Goal: Information Seeking & Learning: Learn about a topic

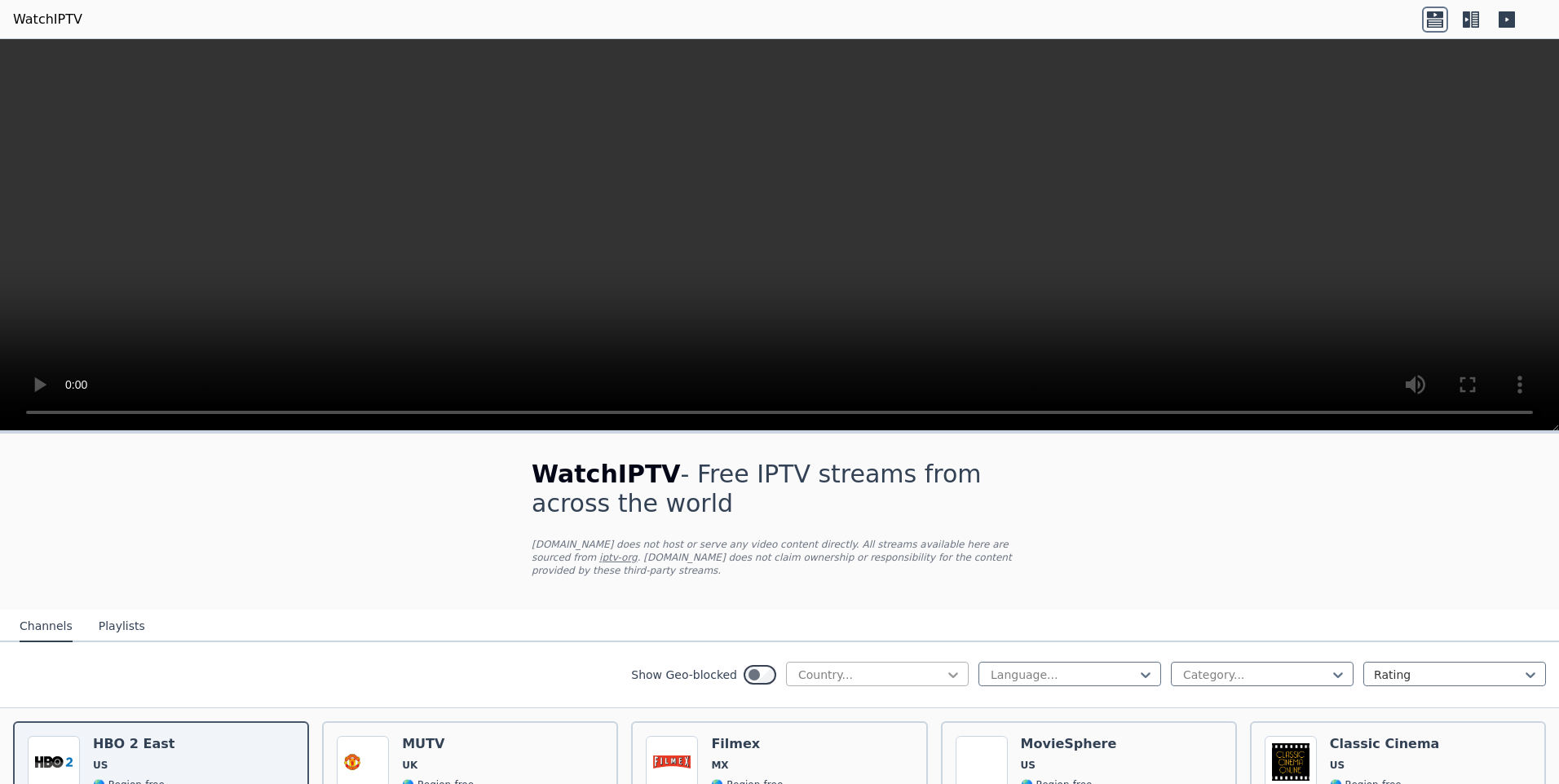
click at [948, 673] on icon at bounding box center [953, 675] width 10 height 6
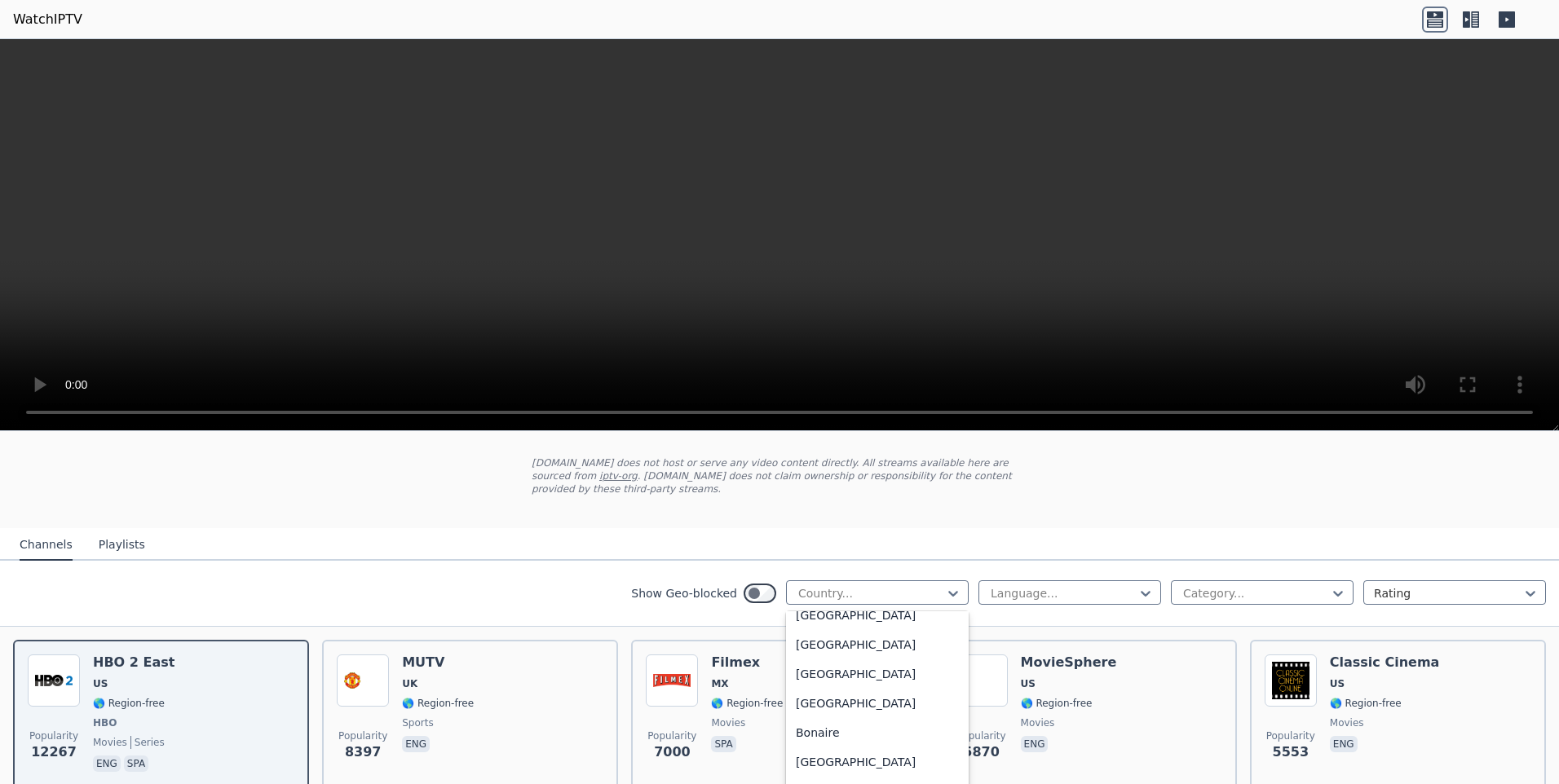
scroll to position [571, 0]
click at [816, 663] on div "[GEOGRAPHIC_DATA]" at bounding box center [877, 674] width 183 height 29
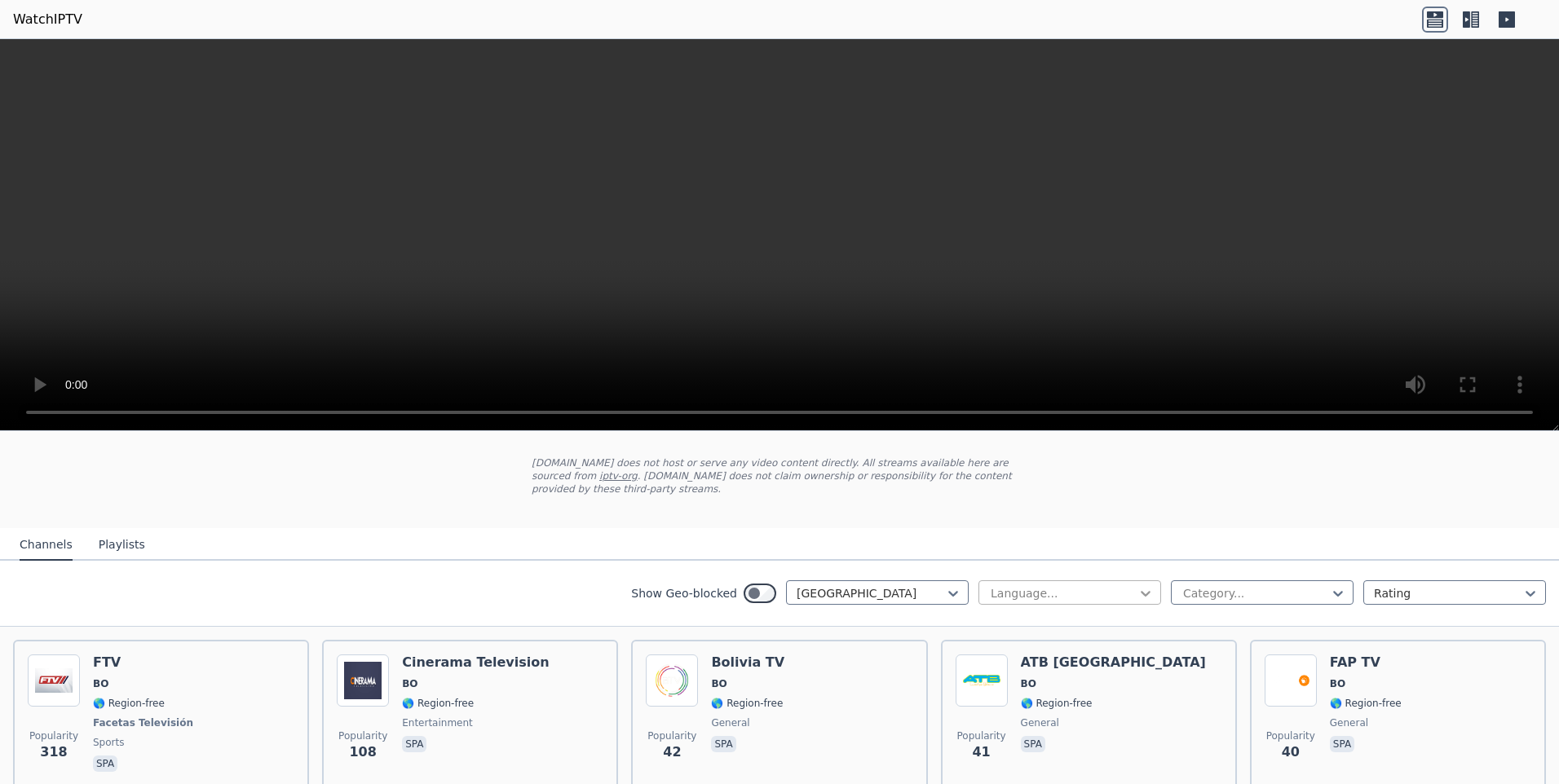
click at [1138, 586] on icon at bounding box center [1146, 594] width 17 height 17
click at [1015, 680] on div "Spanish" at bounding box center [1069, 694] width 183 height 29
click at [1333, 592] on icon at bounding box center [1338, 594] width 10 height 6
click at [1240, 615] on div "All categories" at bounding box center [1262, 629] width 183 height 29
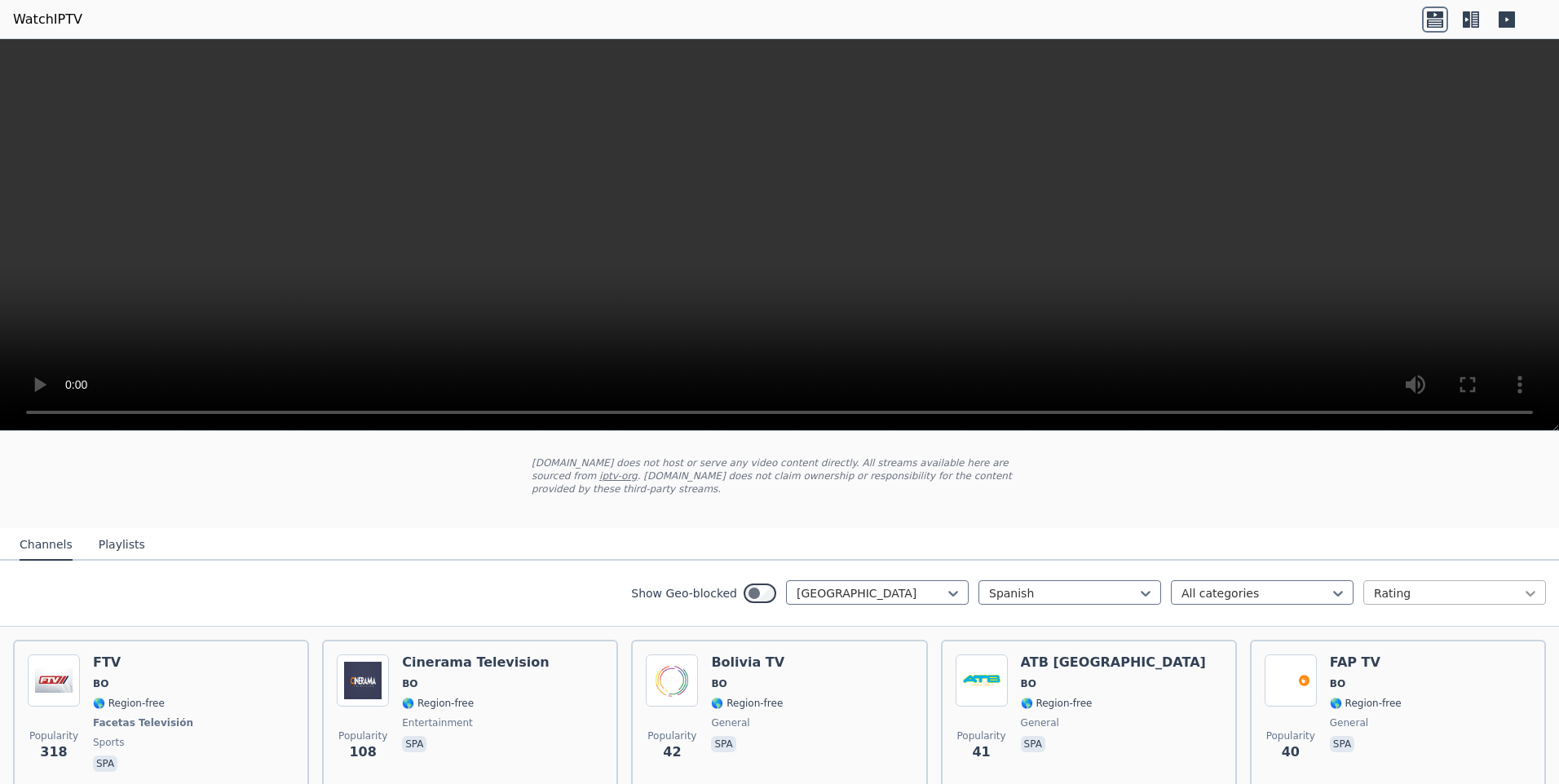
click at [1522, 586] on icon at bounding box center [1531, 594] width 17 height 17
click at [1379, 704] on div "Date updated" at bounding box center [1454, 717] width 183 height 29
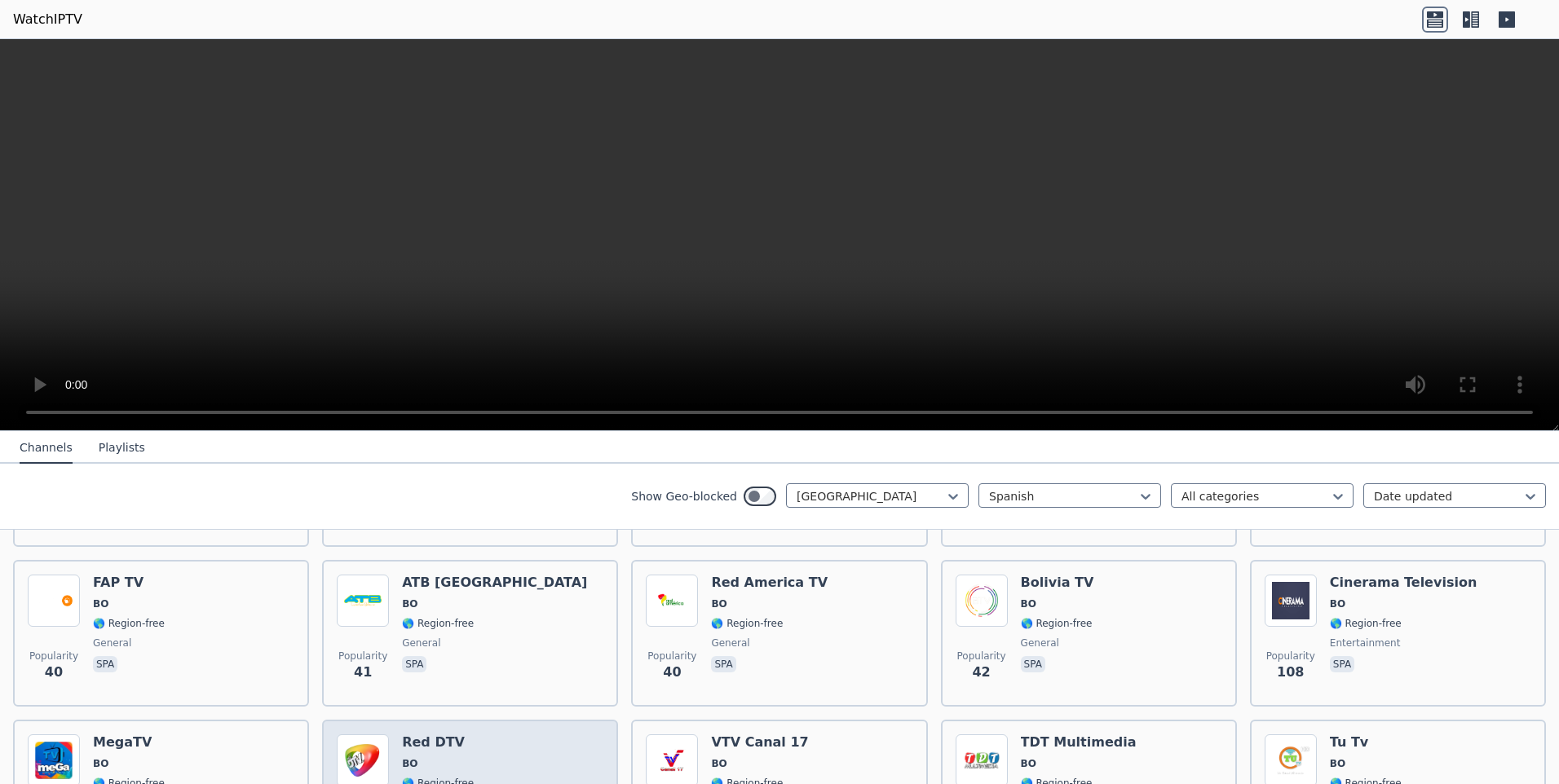
scroll to position [296, 0]
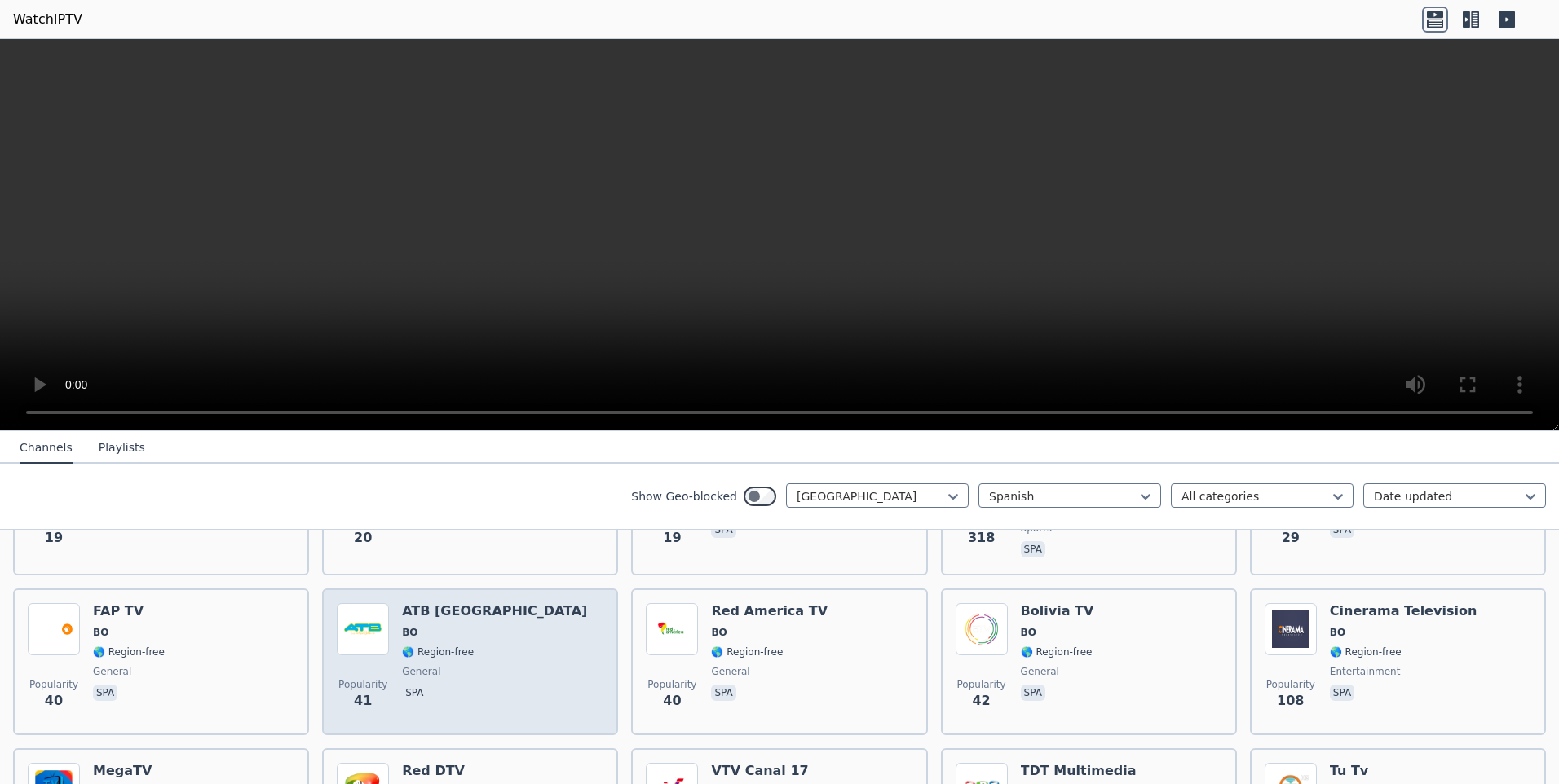
click at [540, 631] on div "Popularity 41 ATB [GEOGRAPHIC_DATA][PERSON_NAME] 🌎 Region-free general spa" at bounding box center [470, 662] width 266 height 118
click at [544, 631] on div "Popularity 41 ATB [GEOGRAPHIC_DATA][PERSON_NAME] 🌎 Region-free general spa" at bounding box center [470, 662] width 266 height 118
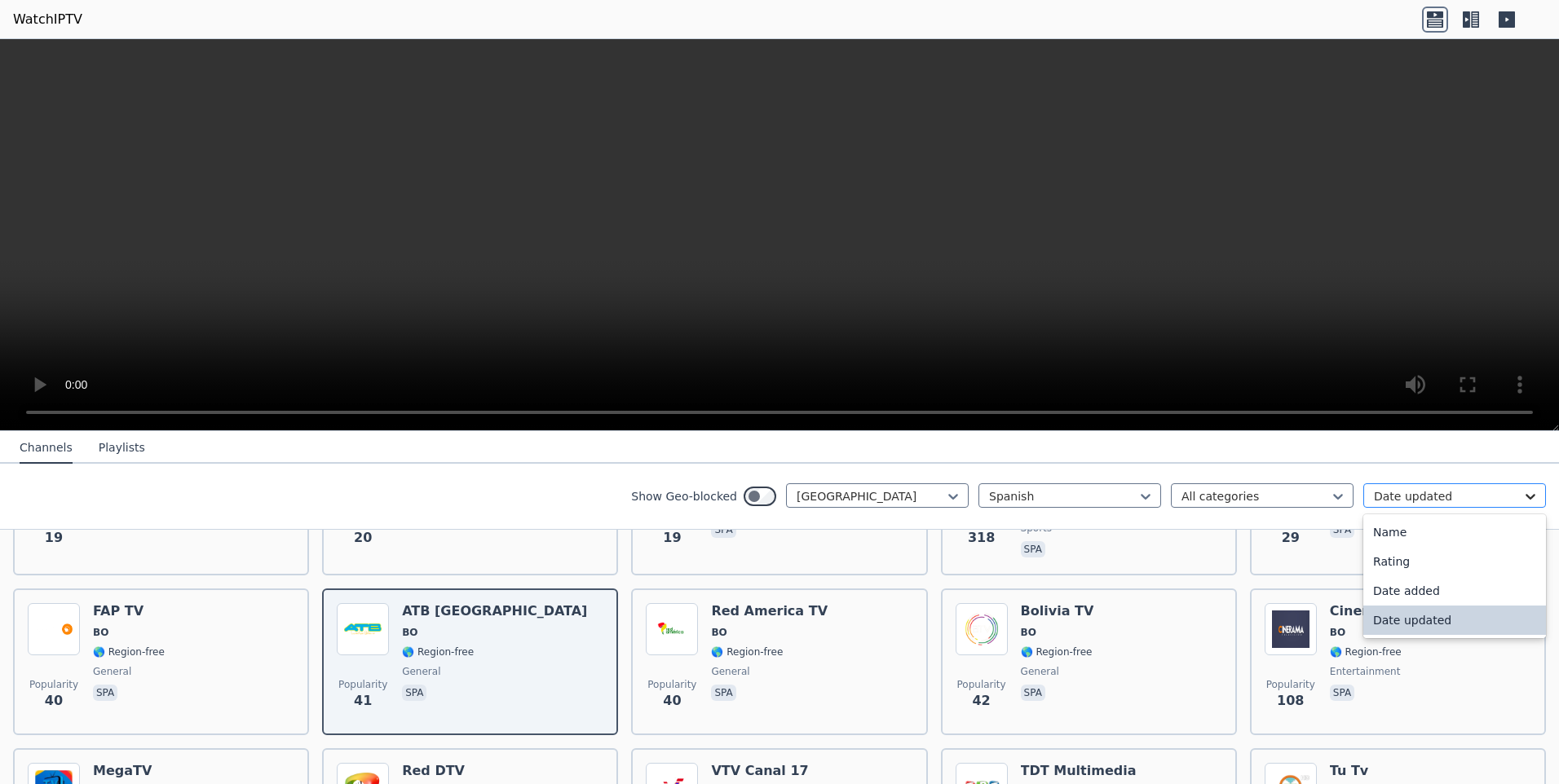
click at [1522, 490] on icon at bounding box center [1531, 497] width 17 height 17
click at [1406, 555] on div "Rating" at bounding box center [1454, 561] width 183 height 29
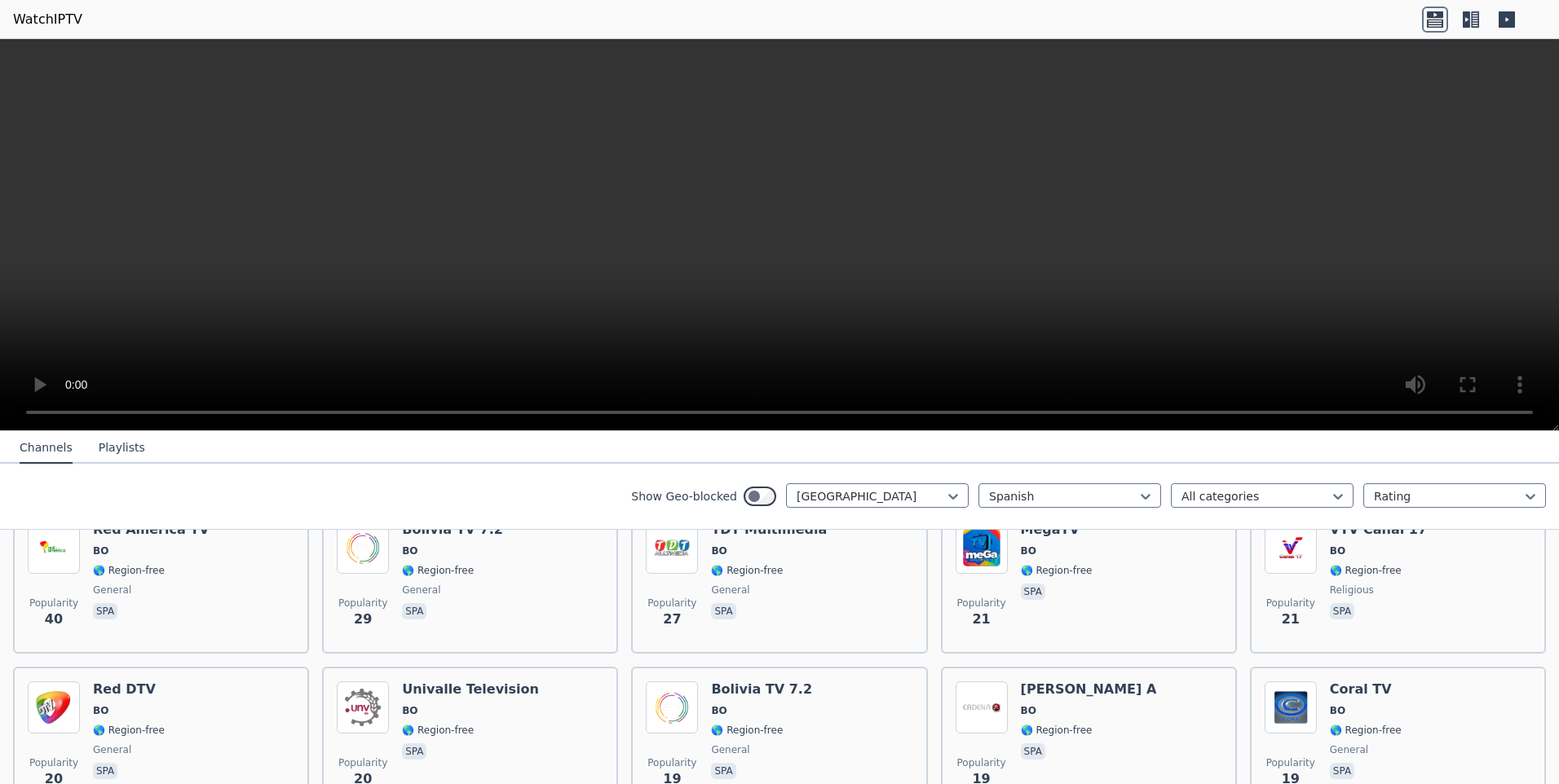
scroll to position [133, 0]
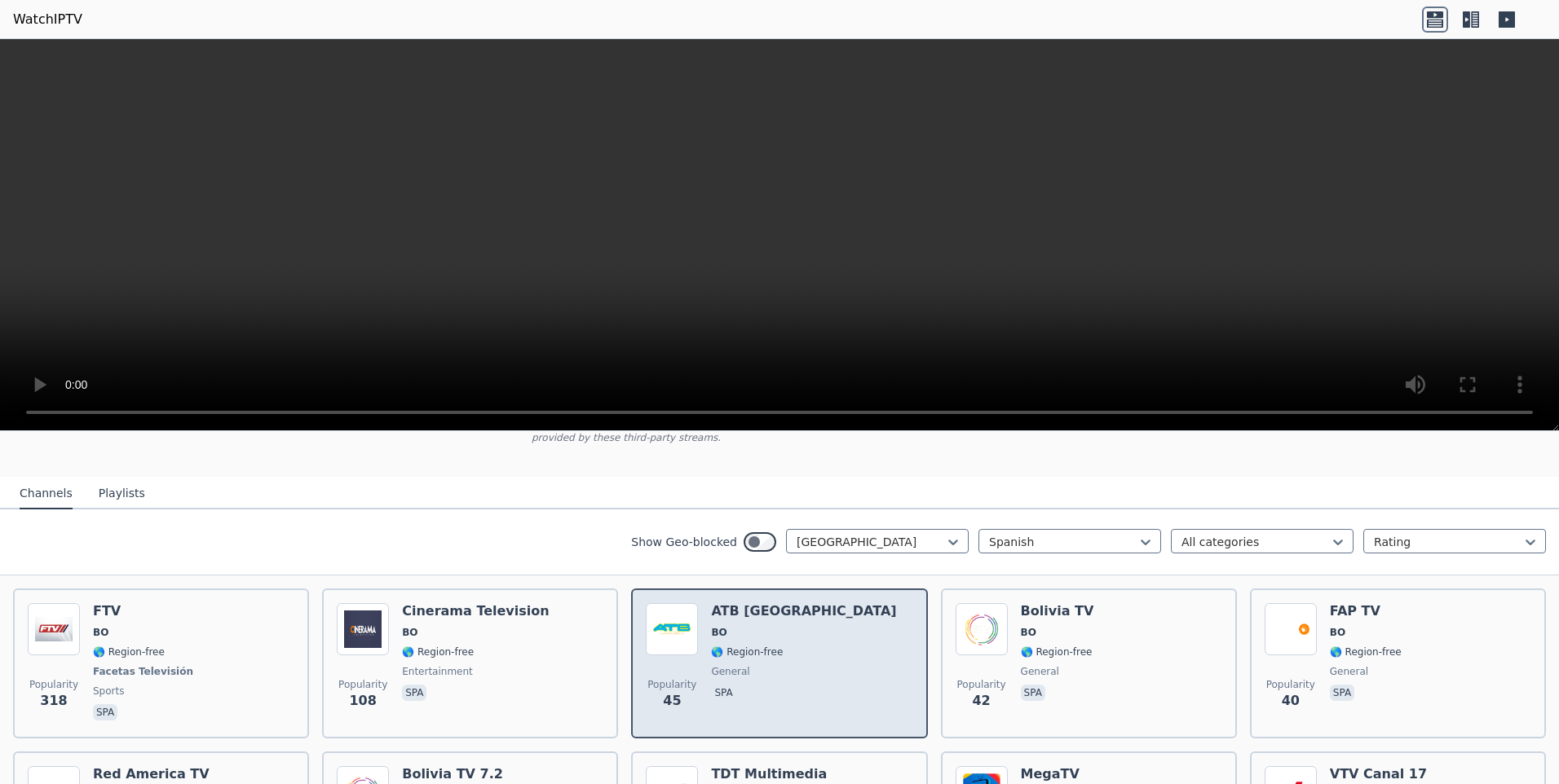
click at [852, 626] on div "Popularity 45 ATB [GEOGRAPHIC_DATA][PERSON_NAME] 🌎 Region-free general spa" at bounding box center [778, 663] width 266 height 120
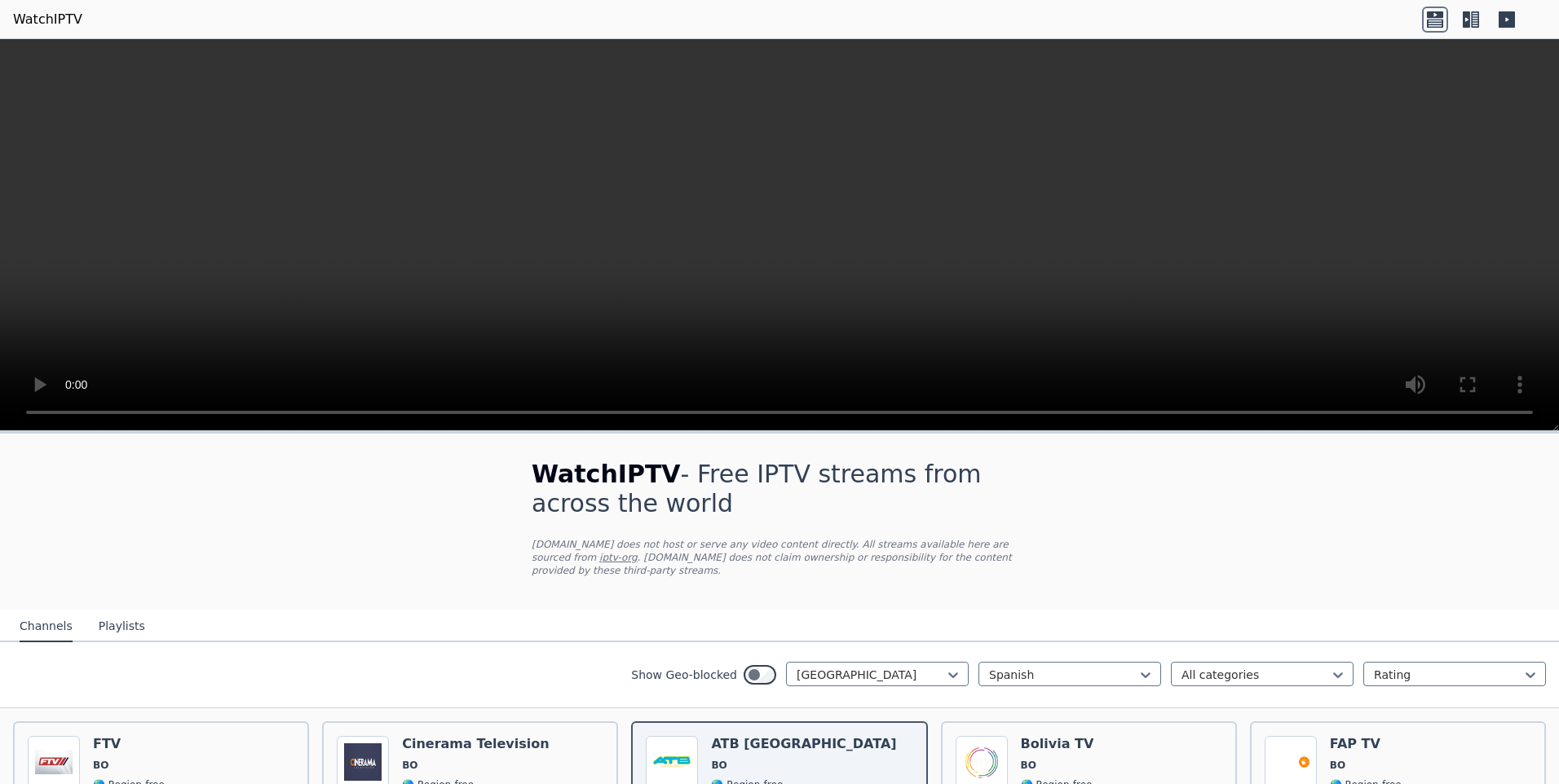
click at [111, 611] on button "Playlists" at bounding box center [122, 626] width 46 height 31
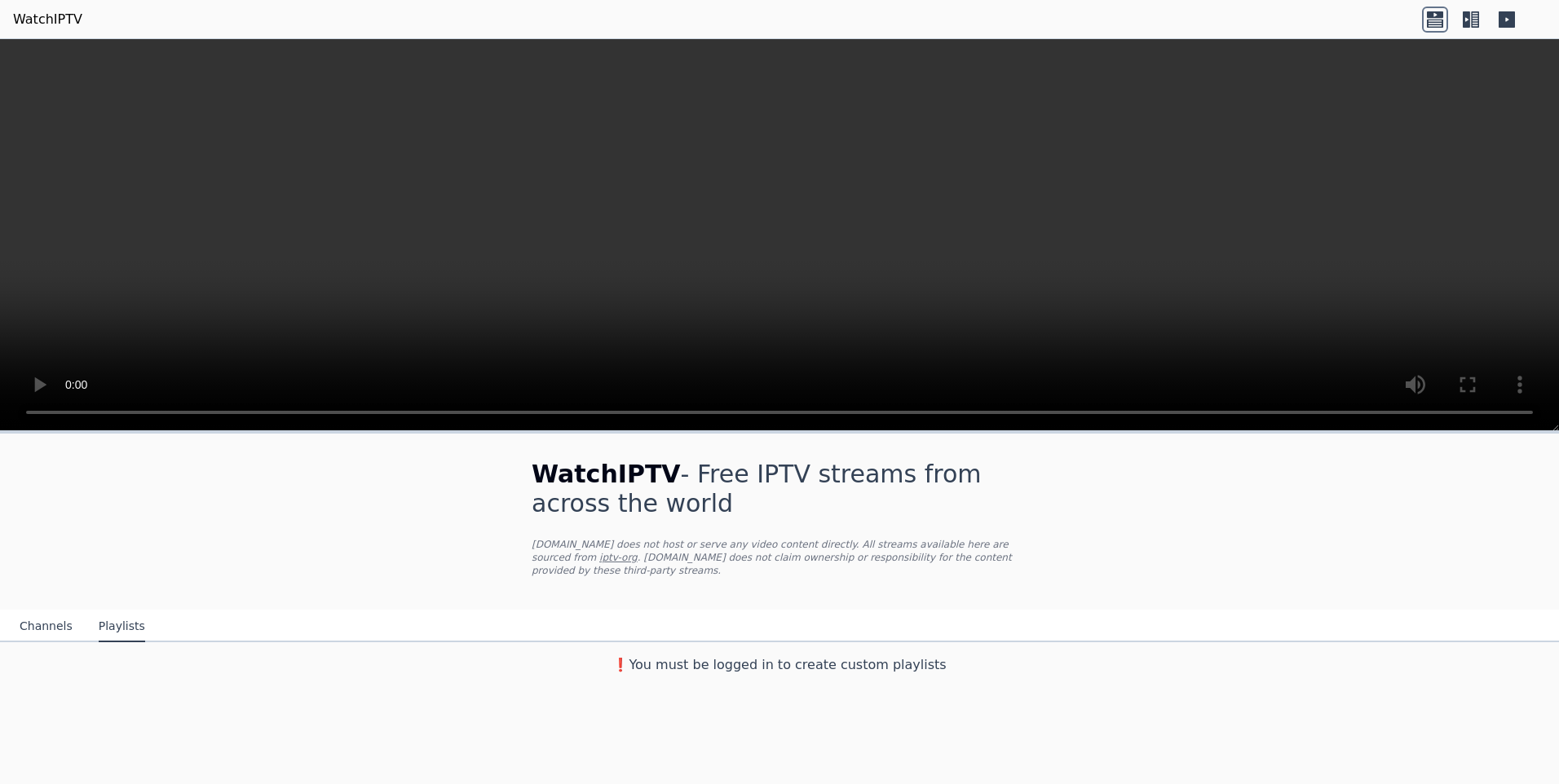
click at [30, 611] on button "Channels" at bounding box center [46, 626] width 53 height 31
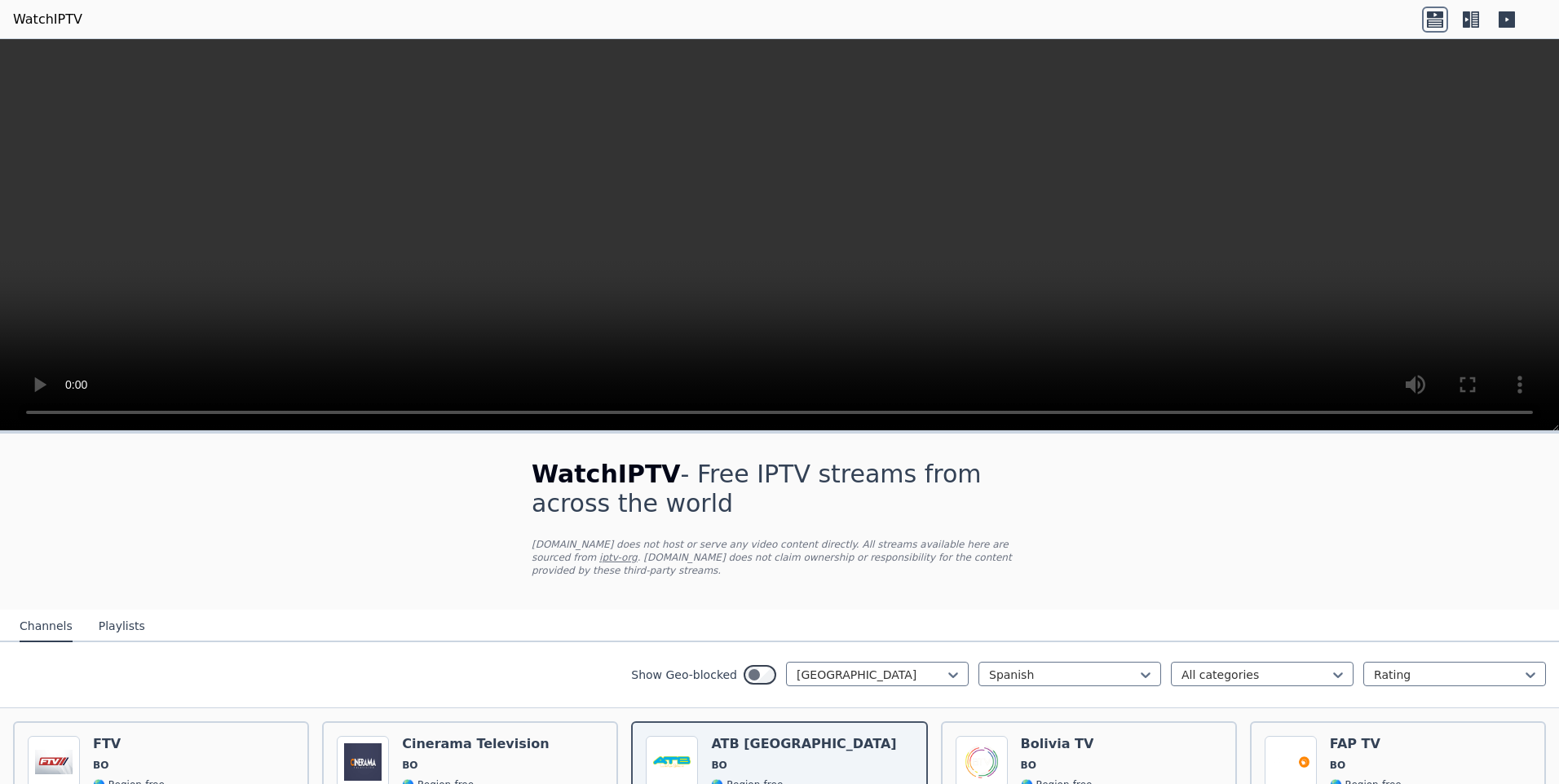
click at [1474, 19] on icon at bounding box center [1475, 20] width 8 height 17
